Goal: Use online tool/utility: Use online tool/utility

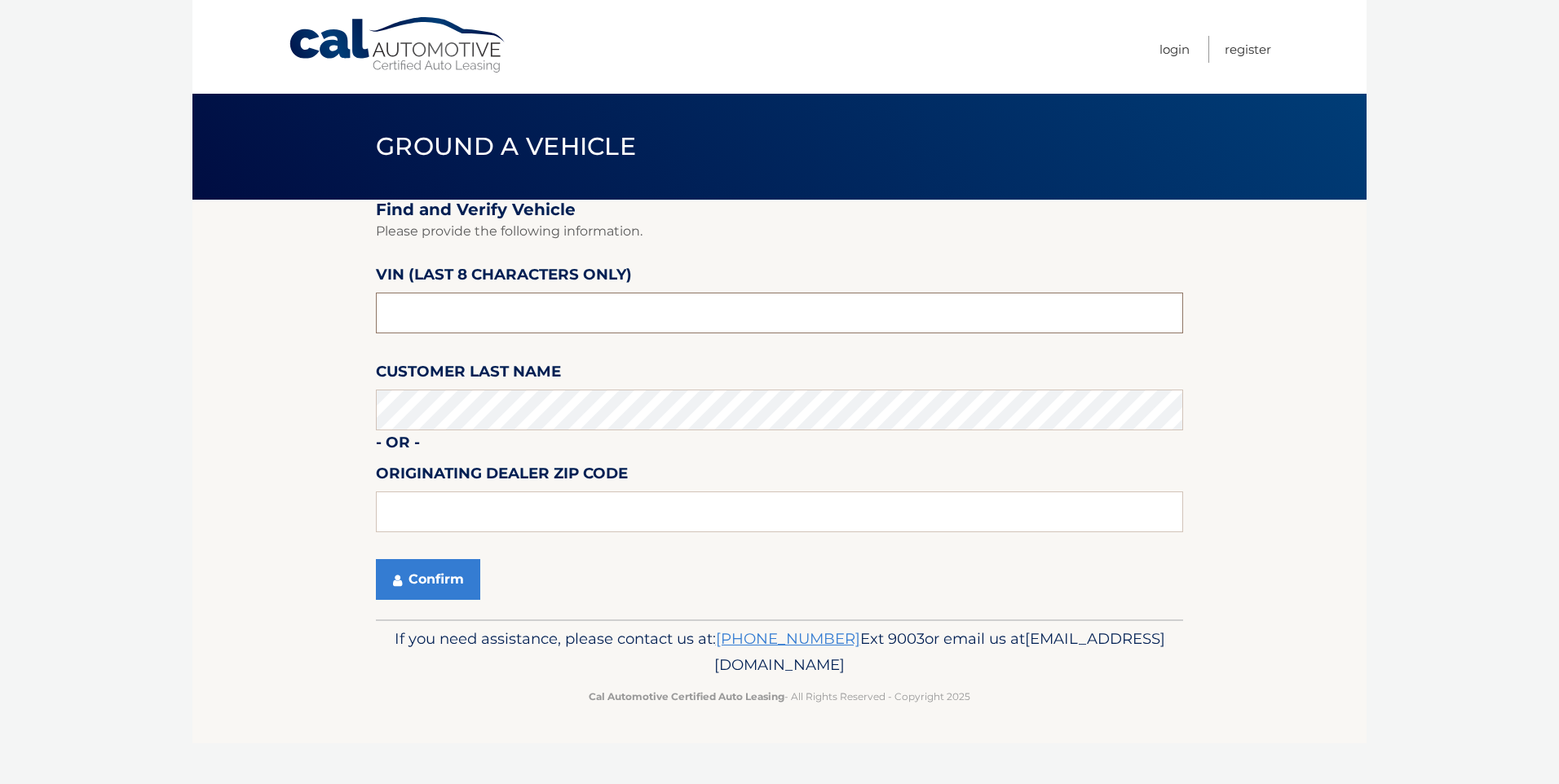
drag, startPoint x: 455, startPoint y: 306, endPoint x: 420, endPoint y: 312, distance: 35.5
click at [420, 312] on input "text" at bounding box center [779, 313] width 807 height 41
click at [419, 315] on input "text" at bounding box center [779, 313] width 807 height 41
click at [421, 315] on input "text" at bounding box center [779, 313] width 807 height 41
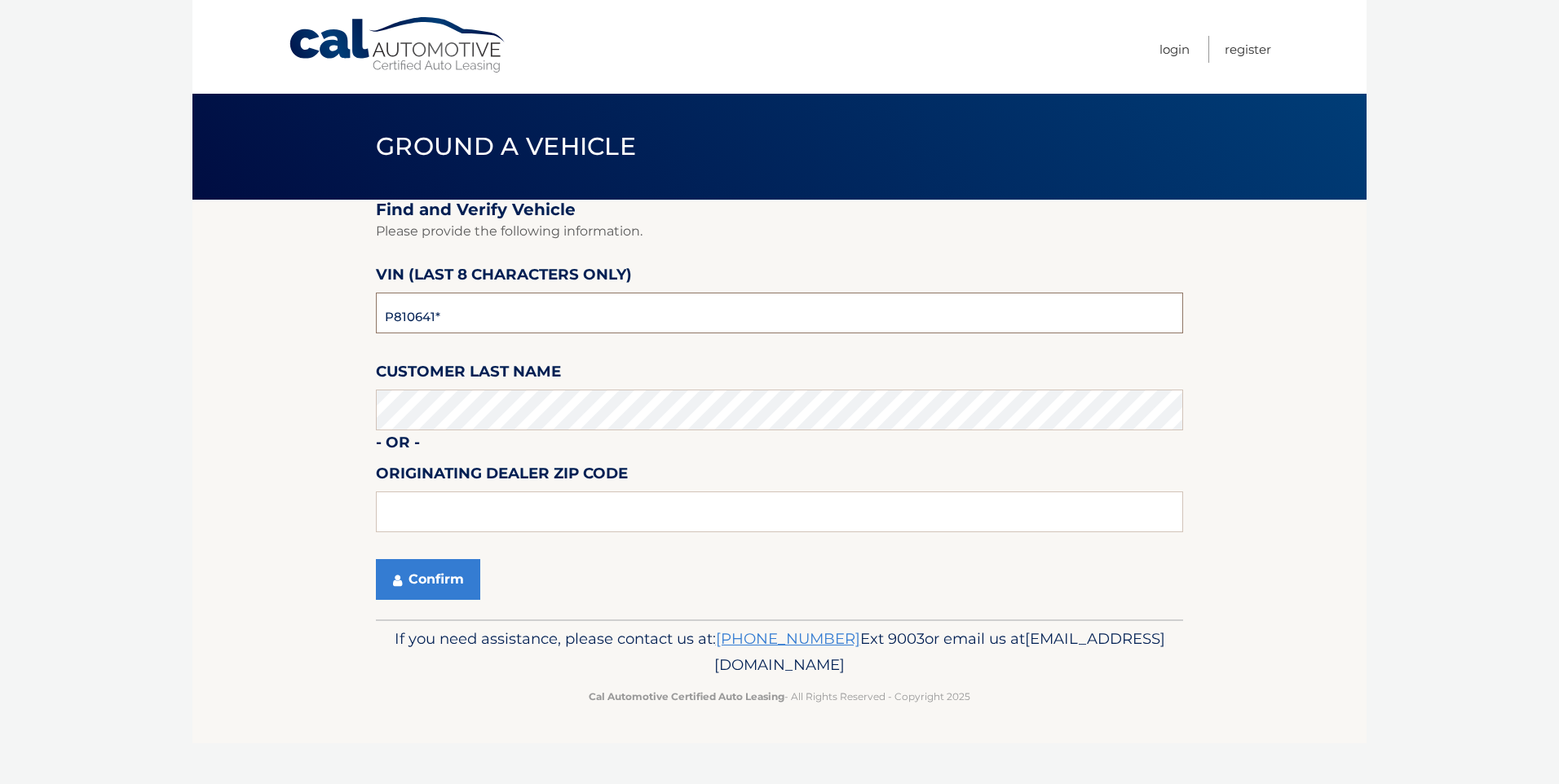
type input "P8106410"
click at [463, 523] on input "text" at bounding box center [779, 512] width 807 height 41
type input "33014"
click at [441, 582] on button "Confirm" at bounding box center [428, 580] width 104 height 41
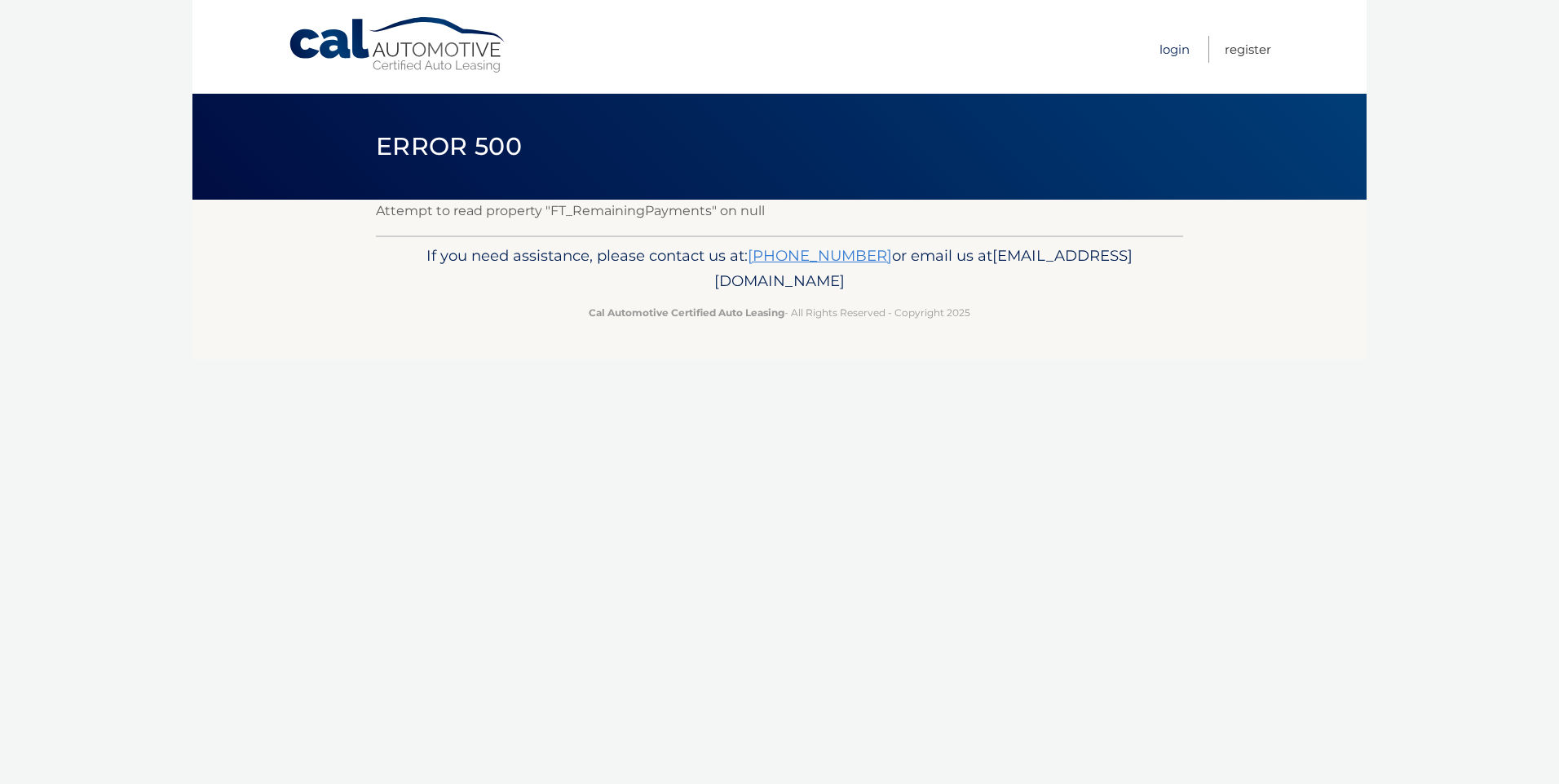
click at [1172, 47] on link "Login" at bounding box center [1174, 49] width 30 height 26
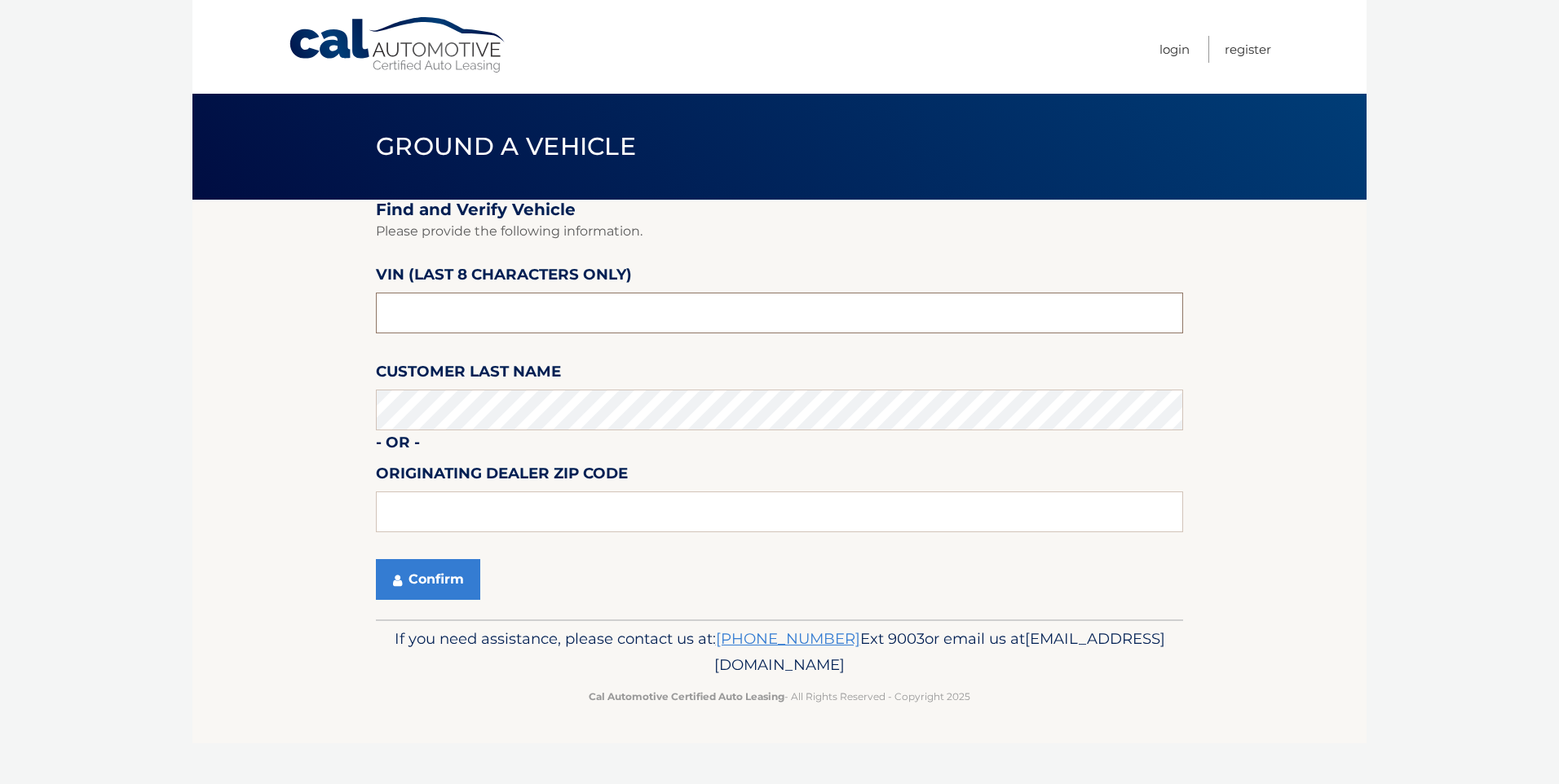
click at [441, 309] on input "text" at bounding box center [779, 313] width 807 height 41
type input "P8106410"
click at [402, 503] on input "text" at bounding box center [779, 512] width 807 height 41
type input "33014"
click at [424, 312] on input "P8106410" at bounding box center [779, 313] width 807 height 41
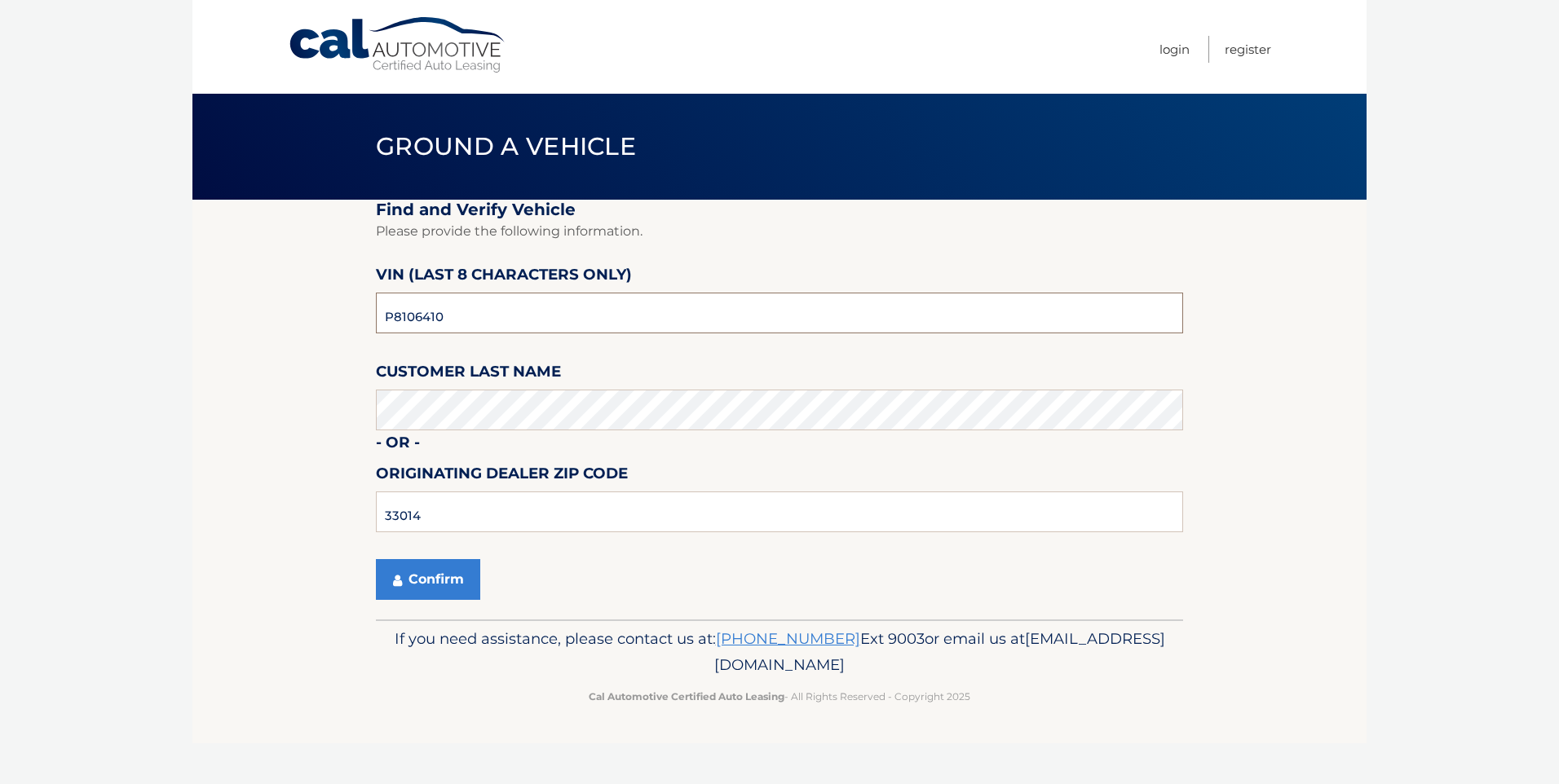
click at [424, 312] on input "P8106410" at bounding box center [779, 313] width 807 height 41
click at [416, 581] on button "Confirm" at bounding box center [428, 580] width 104 height 41
drag, startPoint x: 431, startPoint y: 509, endPoint x: 238, endPoint y: 504, distance: 193.1
click at [238, 504] on section "Find and Verify Vehicle Please provide the following information. VIN (last 8 c…" at bounding box center [779, 409] width 1174 height 420
click at [445, 512] on input "text" at bounding box center [779, 512] width 807 height 41
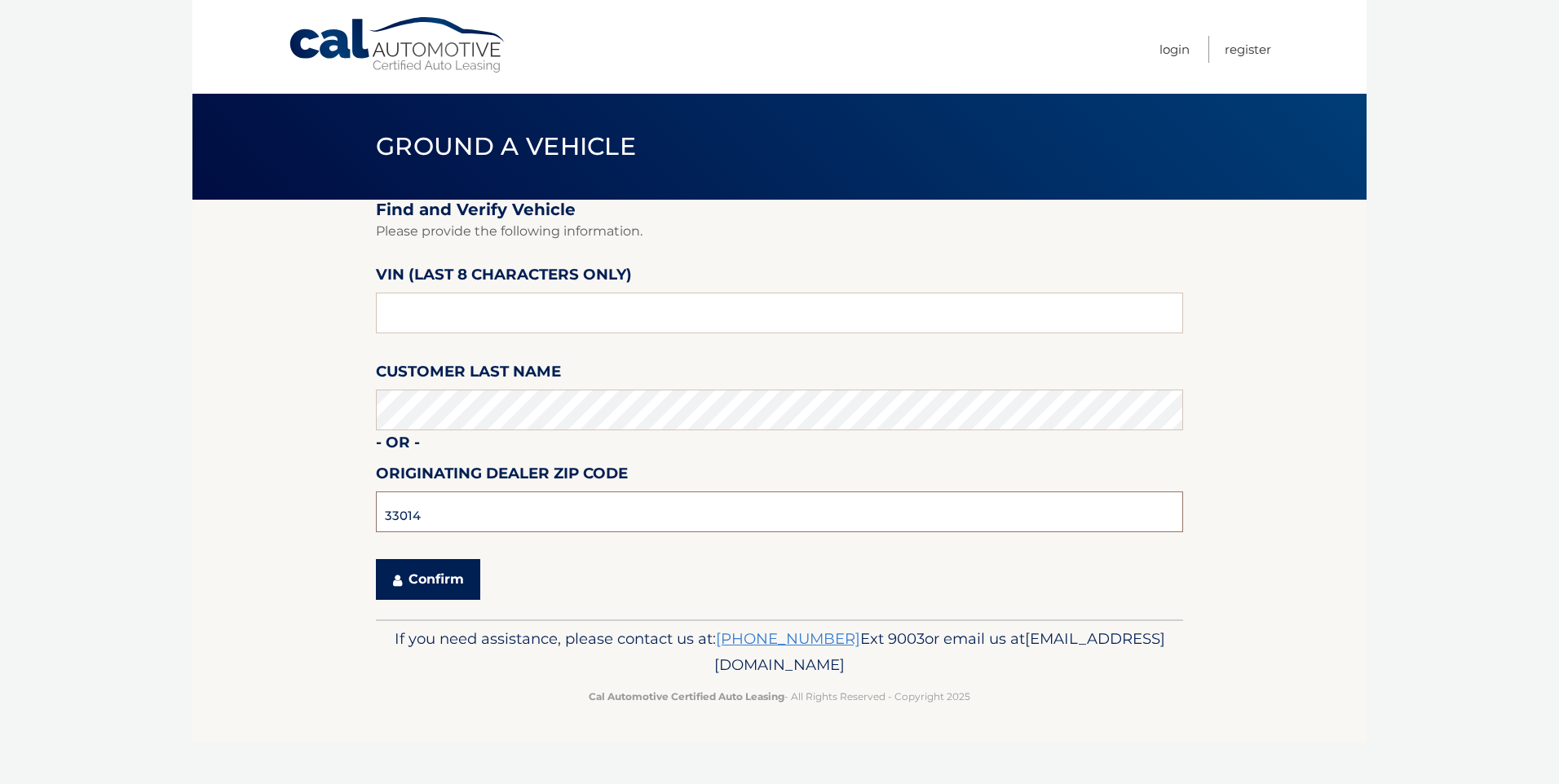
type input "33014"
click at [410, 593] on button "Confirm" at bounding box center [428, 580] width 104 height 41
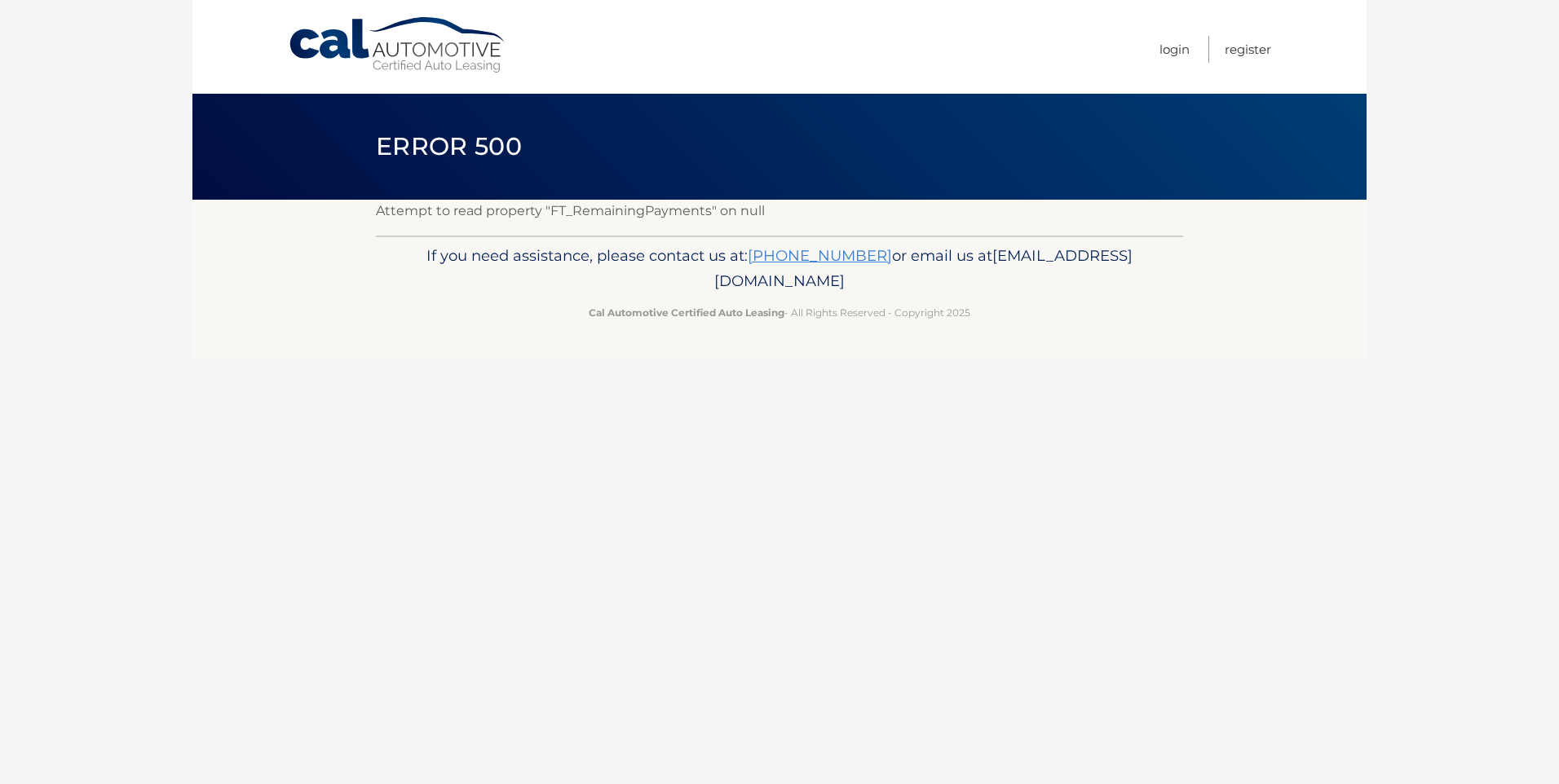
click at [455, 149] on span "Error 500" at bounding box center [449, 147] width 146 height 30
click at [417, 49] on link "Cal Automotive" at bounding box center [398, 46] width 220 height 58
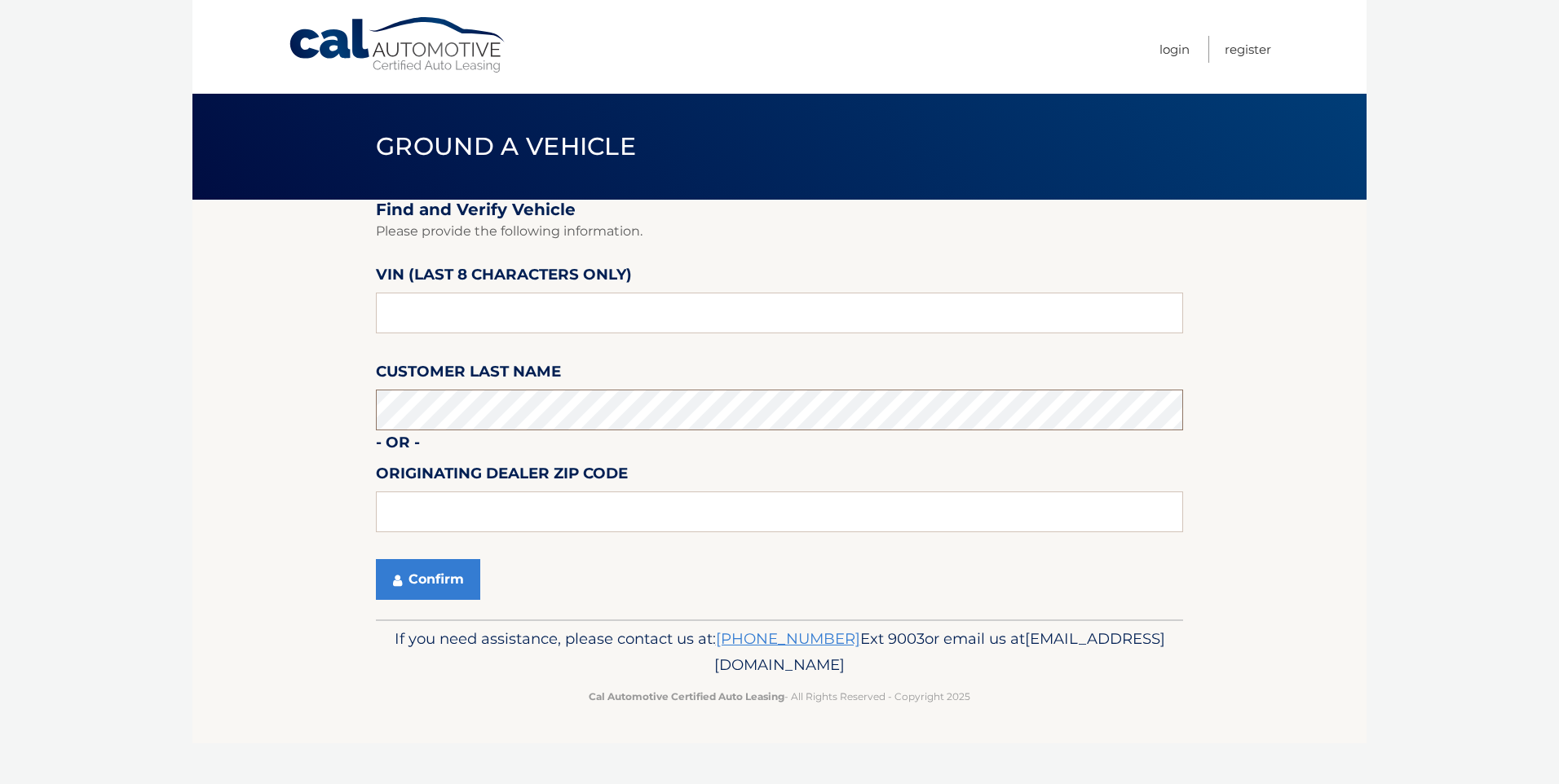
click at [376, 560] on button "Confirm" at bounding box center [428, 580] width 104 height 41
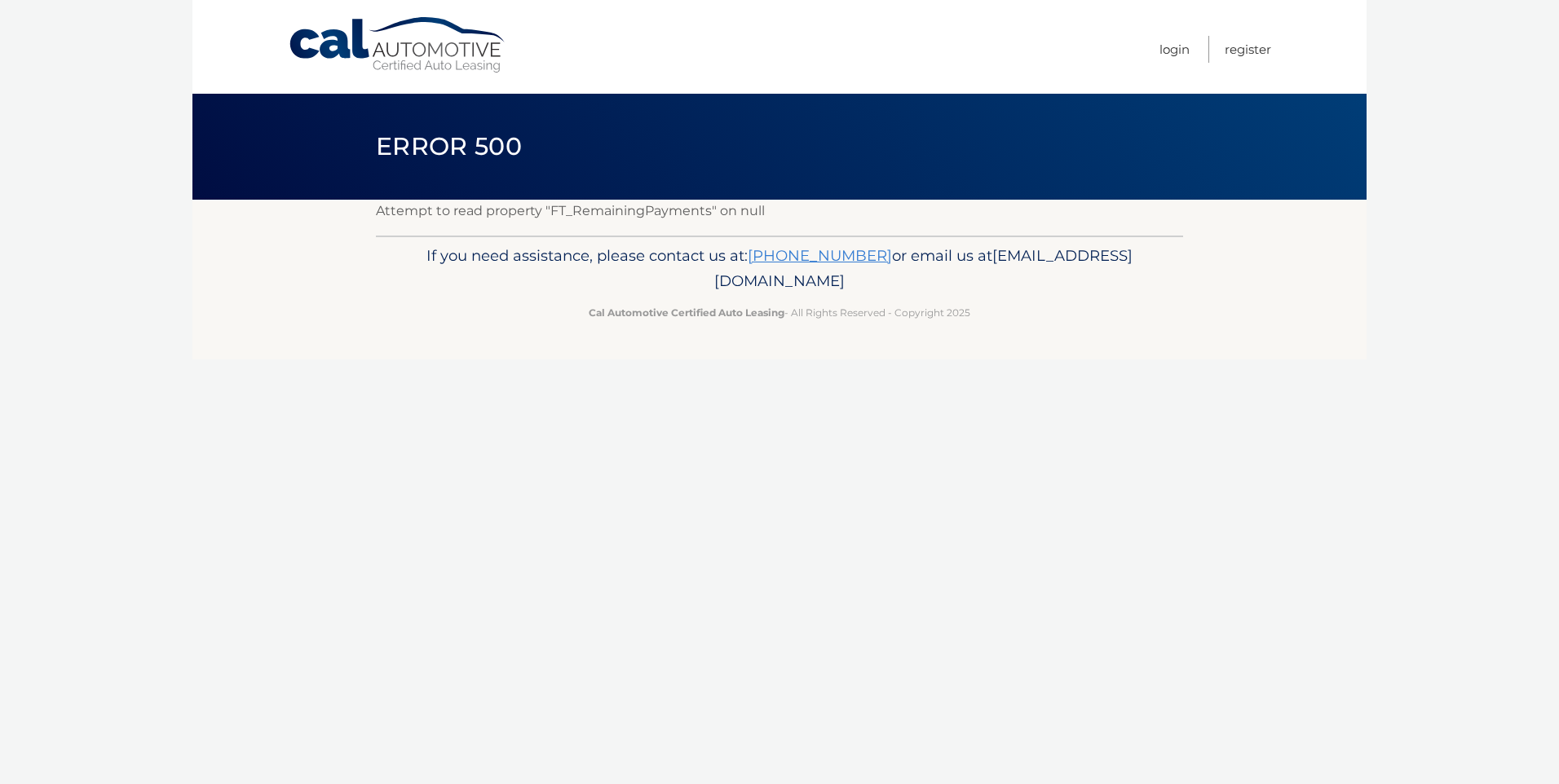
click at [376, 46] on link "Cal Automotive" at bounding box center [398, 46] width 220 height 58
